Goal: Check status

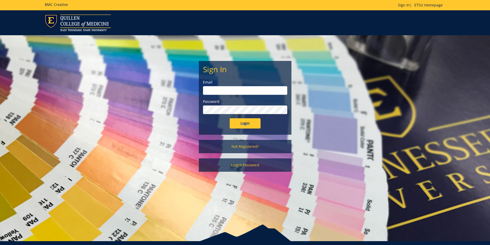
type input "[EMAIL_ADDRESS][DOMAIN_NAME]"
click at [242, 122] on input "Login" at bounding box center [244, 123] width 31 height 10
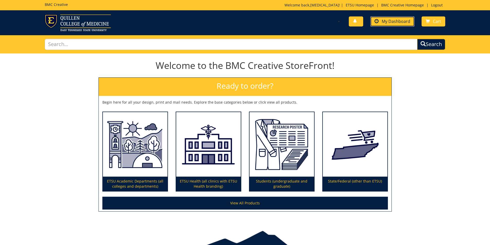
click at [398, 21] on span "My Dashboard" at bounding box center [395, 22] width 29 height 6
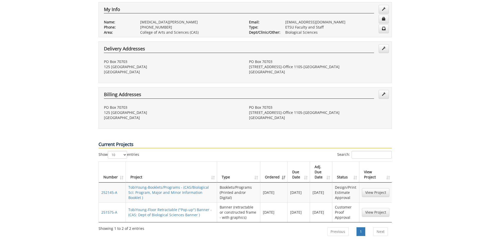
scroll to position [103, 0]
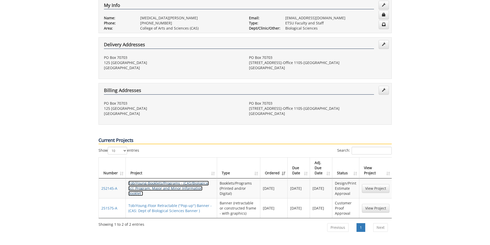
click at [171, 181] on link "TobiYoung-Booklets/Programs - (CAS/Biological Sci: Program, Major and Minor Inf…" at bounding box center [168, 188] width 80 height 15
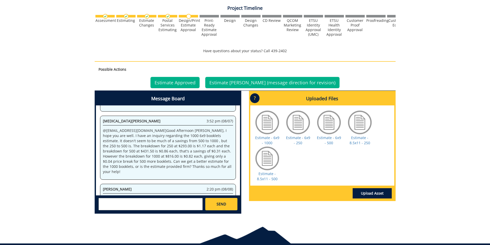
scroll to position [206, 0]
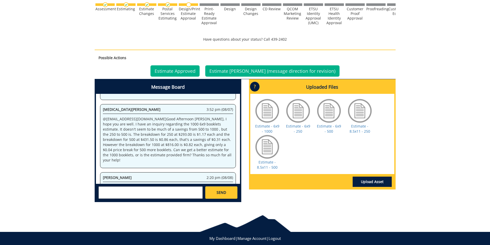
click at [109, 190] on textarea at bounding box center [150, 192] width 104 height 12
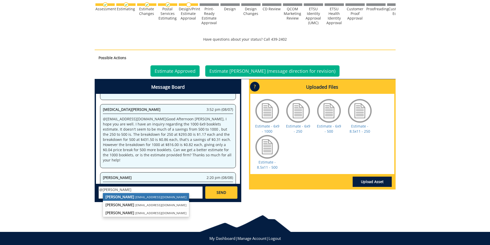
click at [125, 199] on link "Fred Conley conleyga@etsu.edu" at bounding box center [146, 197] width 86 height 8
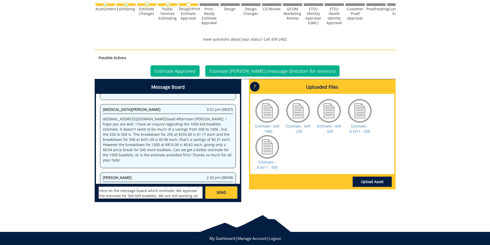
scroll to position [14, 0]
click at [157, 196] on textarea "@conleyga@etsu.edu I have approved estimate, but since there are several upload…" at bounding box center [150, 192] width 104 height 12
type textarea "@conleyga@etsu.edu I have approved estimate, but since there are several upload…"
click at [228, 193] on link "SEND" at bounding box center [221, 192] width 32 height 12
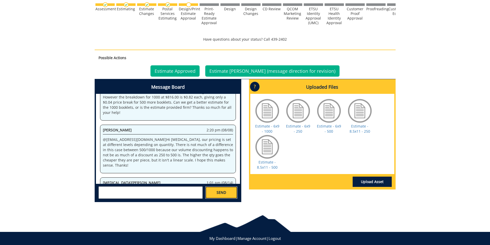
scroll to position [1579, 0]
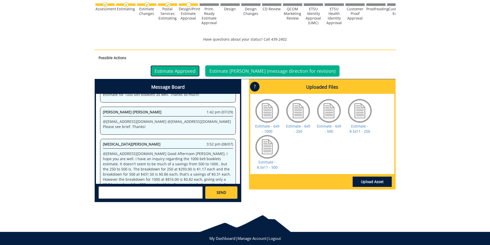
click at [186, 70] on link "Estimate Approved" at bounding box center [174, 70] width 49 height 11
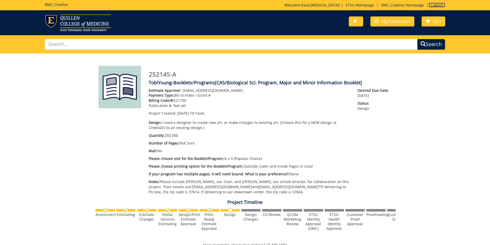
click at [439, 4] on link "Logout" at bounding box center [436, 5] width 17 height 5
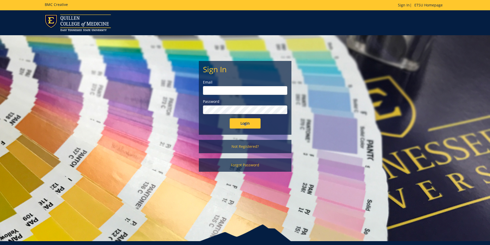
type input "[EMAIL_ADDRESS][DOMAIN_NAME]"
click at [241, 124] on input "Login" at bounding box center [244, 123] width 31 height 10
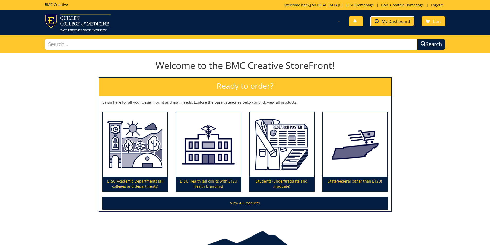
click at [401, 20] on span "My Dashboard" at bounding box center [395, 22] width 29 height 6
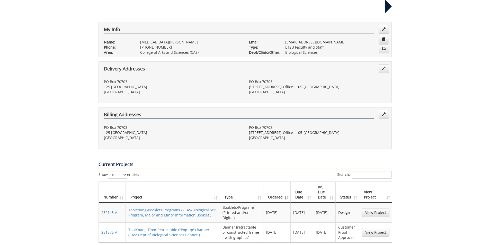
scroll to position [180, 0]
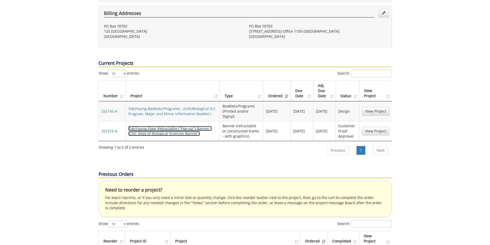
click at [157, 126] on link "TobiYoung-Floor Retractable ("Pop-up") Banner - (CAS: Dept of Biological Scienc…" at bounding box center [169, 131] width 83 height 10
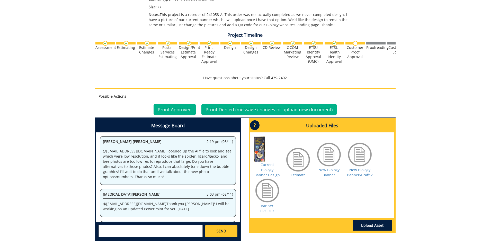
scroll to position [194, 0]
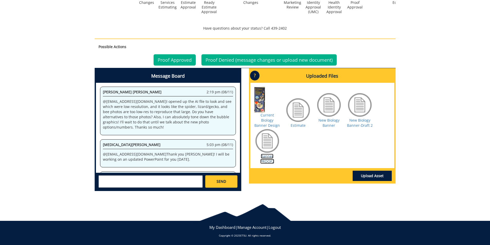
click at [268, 156] on link "Banner PROOF2" at bounding box center [267, 159] width 14 height 10
click at [136, 178] on textarea at bounding box center [150, 181] width 104 height 12
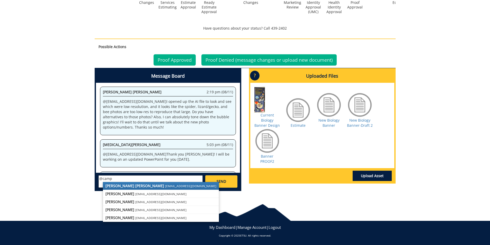
click at [124, 183] on strong "Taylor C. Campbell" at bounding box center [134, 185] width 59 height 5
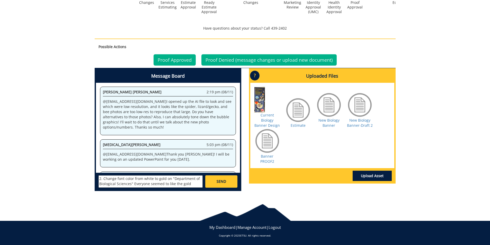
scroll to position [51, 0]
click at [161, 178] on textarea "@campbelltc@etsu.edu Thank you so much for your quick turn around on proof 2. J…" at bounding box center [150, 181] width 104 height 12
click at [197, 184] on textarea "@campbelltc@etsu.edu Thank you so much for your quick turn around on proof 2. J…" at bounding box center [150, 181] width 104 height 12
type textarea "@campbelltc@etsu.edu Thank you so much for your quick turn around on proof 2. J…"
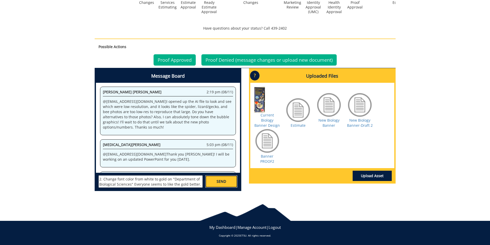
click at [217, 180] on span "SEND" at bounding box center [221, 181] width 10 height 5
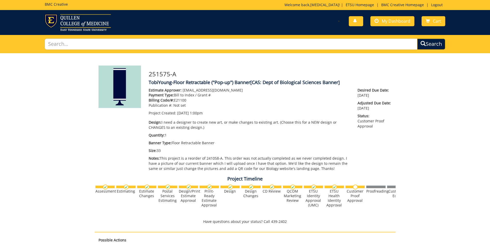
scroll to position [0, 0]
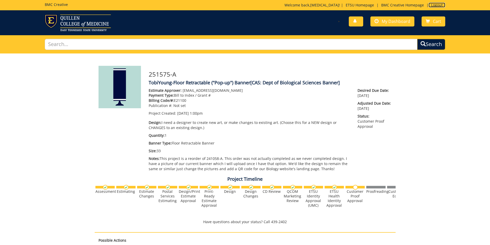
click at [437, 5] on link "Logout" at bounding box center [436, 5] width 17 height 5
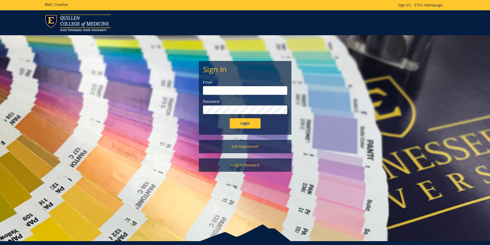
type input "[EMAIL_ADDRESS][DOMAIN_NAME]"
click at [249, 122] on input "Login" at bounding box center [244, 123] width 31 height 10
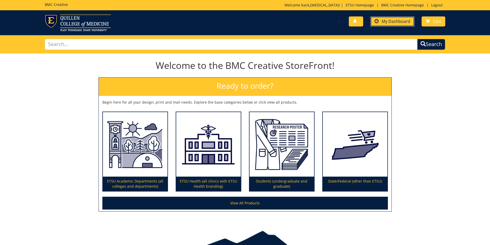
click at [399, 21] on span "My Dashboard" at bounding box center [395, 22] width 29 height 6
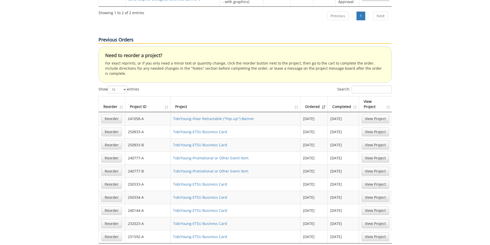
scroll to position [334, 0]
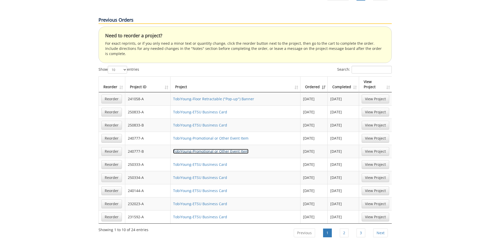
click at [216, 149] on link "TobiYoung-Promotional or Other Event Item" at bounding box center [210, 151] width 75 height 5
click at [224, 136] on link "TobiYoung-Promotional or Other Event Item" at bounding box center [210, 138] width 75 height 5
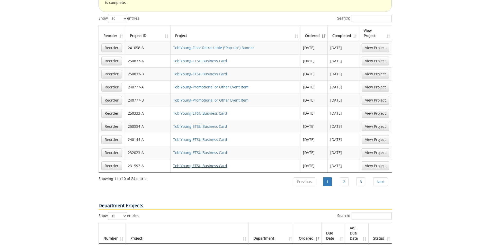
scroll to position [385, 0]
click at [343, 177] on link "2" at bounding box center [343, 181] width 9 height 9
click at [223, 163] on link "TobiYoung-Promotional/Event Item" at bounding box center [203, 165] width 60 height 5
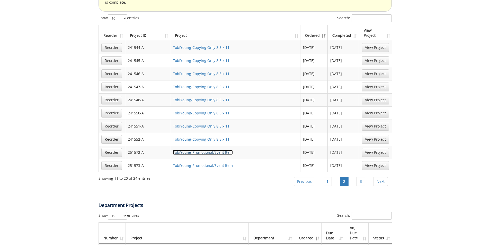
click at [200, 150] on link "TobiYoung-Promotional/Event Item" at bounding box center [203, 152] width 60 height 5
click at [357, 177] on link "3" at bounding box center [360, 181] width 9 height 9
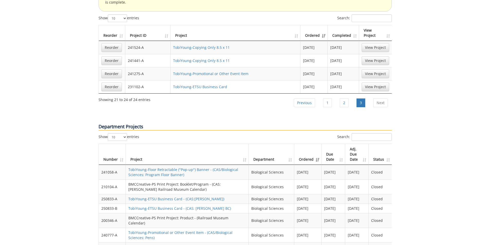
scroll to position [360, 0]
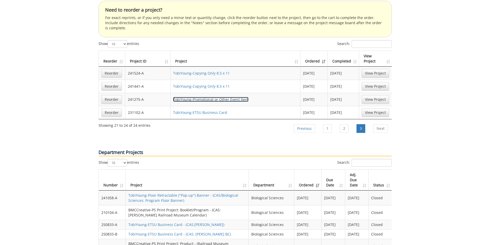
click at [227, 97] on link "TobiYoung-Promotional or Other Event Item" at bounding box center [210, 99] width 75 height 5
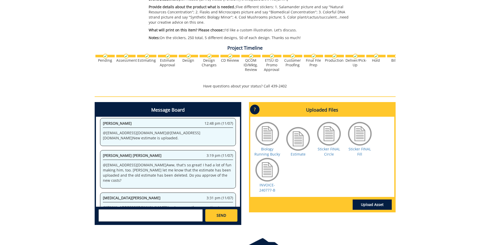
scroll to position [154, 0]
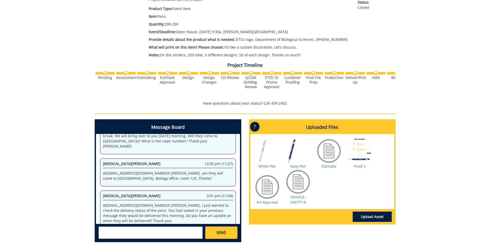
scroll to position [154, 0]
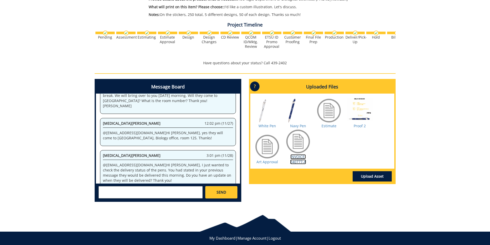
click at [295, 159] on link "INVOICE-240777-A" at bounding box center [298, 159] width 16 height 10
click at [324, 126] on link "Estimate" at bounding box center [328, 125] width 15 height 5
click at [268, 163] on link "Art Approval" at bounding box center [267, 161] width 22 height 5
click at [292, 127] on link "Navy Pen" at bounding box center [298, 125] width 16 height 5
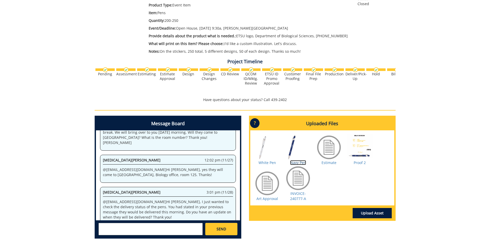
scroll to position [51, 0]
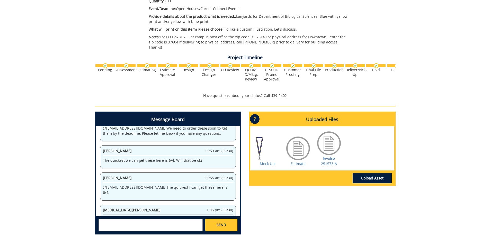
scroll to position [175, 0]
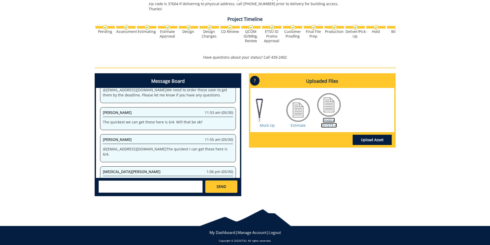
click at [328, 121] on link "Invoice 251573-A" at bounding box center [329, 123] width 16 height 10
click at [265, 123] on link "Mock Up" at bounding box center [267, 125] width 15 height 5
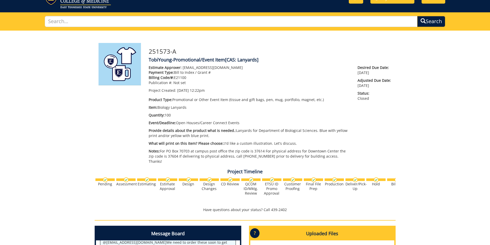
scroll to position [0, 0]
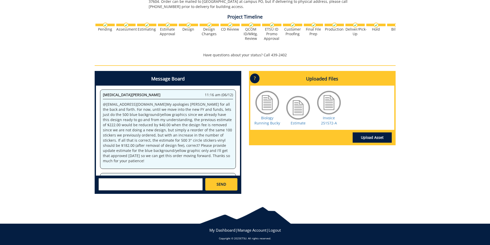
scroll to position [191, 0]
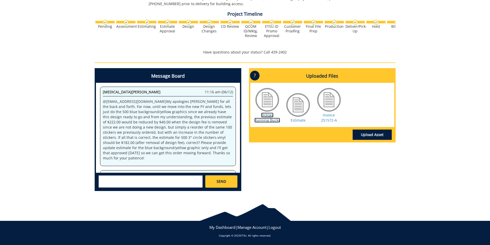
click at [269, 114] on link "Biology Running Bucky" at bounding box center [267, 118] width 26 height 10
click at [301, 119] on link "Estimate" at bounding box center [297, 120] width 15 height 5
click at [329, 120] on link "Invoice 251572-A" at bounding box center [329, 118] width 16 height 10
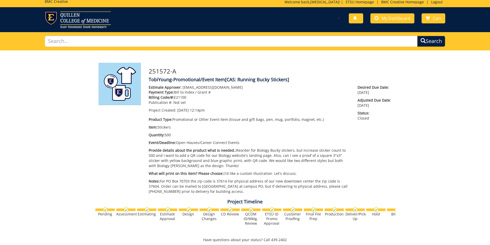
scroll to position [0, 0]
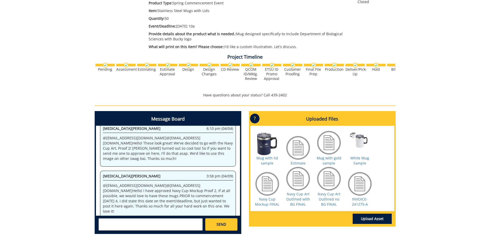
scroll to position [162, 0]
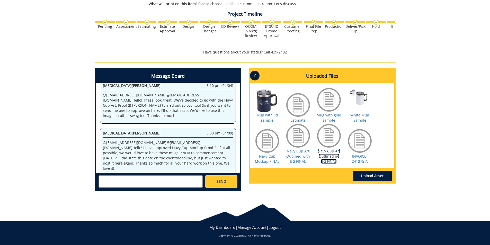
click at [327, 155] on link "Navy Cup Art Outlined no BG FINAL" at bounding box center [328, 156] width 23 height 15
click at [266, 160] on link "Navy Cup Mockup FINAL" at bounding box center [267, 159] width 24 height 10
click at [298, 119] on link "Estimate" at bounding box center [297, 120] width 15 height 5
click at [361, 156] on link "INVOICE-241275-A" at bounding box center [360, 159] width 16 height 10
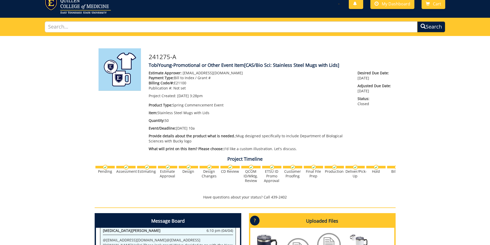
scroll to position [0, 0]
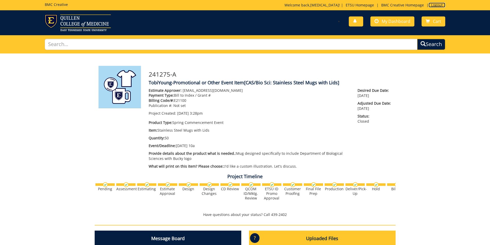
click at [438, 6] on link "Logout" at bounding box center [436, 5] width 17 height 5
